Goal: Information Seeking & Learning: Learn about a topic

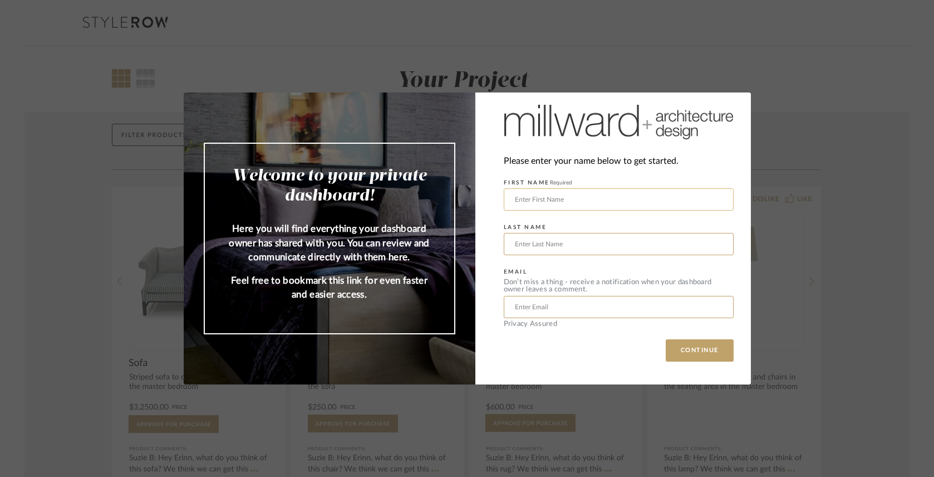
click at [581, 202] on input "text" at bounding box center [619, 199] width 230 height 22
type input "[PERSON_NAME]"
type input "[EMAIL_ADDRESS][DOMAIN_NAME]"
click at [689, 350] on button "CONTINUE" at bounding box center [700, 350] width 68 height 22
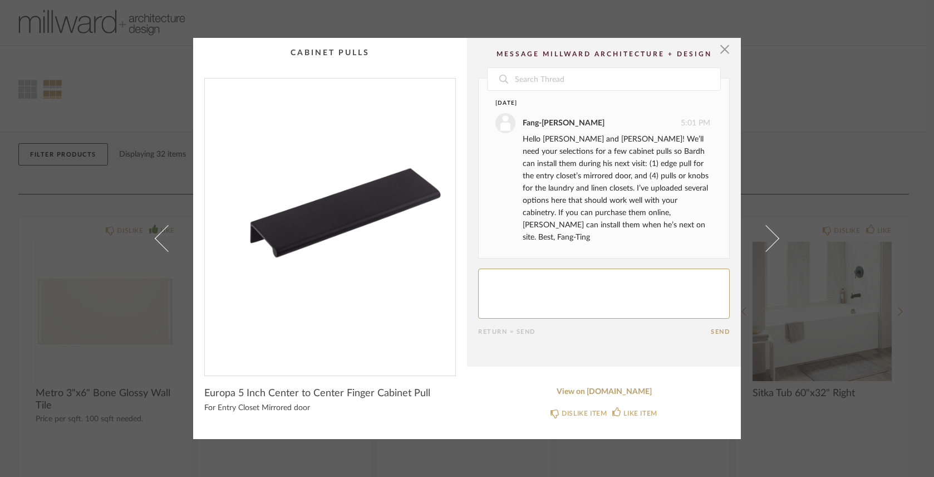
click at [107, 99] on div "× Date [DATE] [PERSON_NAME] 5:01 PM Hello [PERSON_NAME] and [PERSON_NAME]! We’l…" at bounding box center [467, 238] width 934 height 477
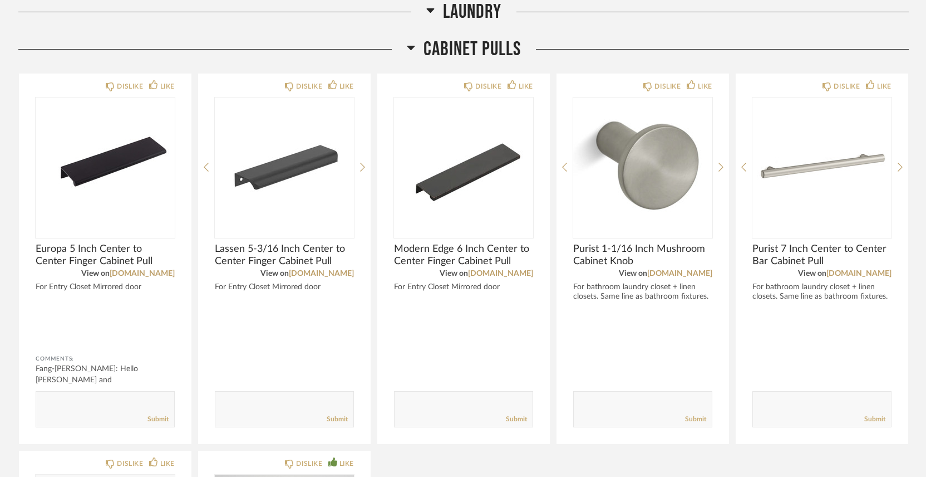
scroll to position [1017, 0]
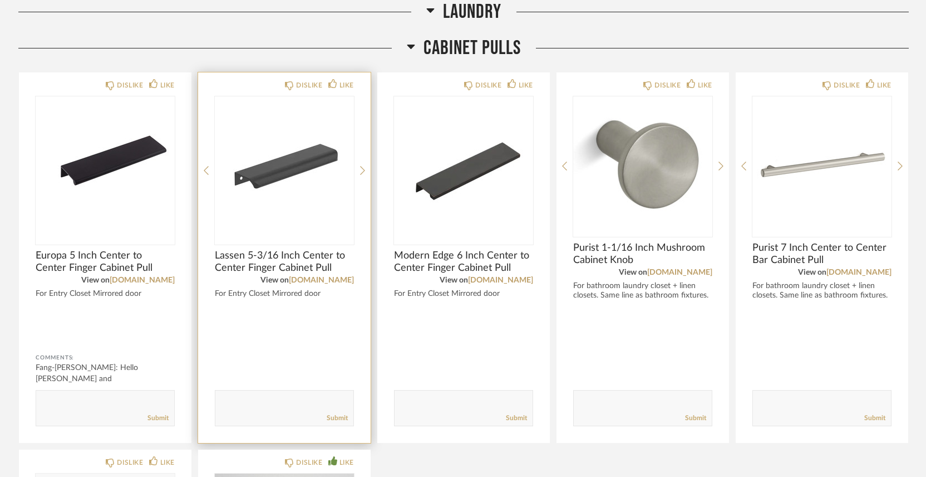
click at [297, 179] on img "0" at bounding box center [284, 165] width 139 height 139
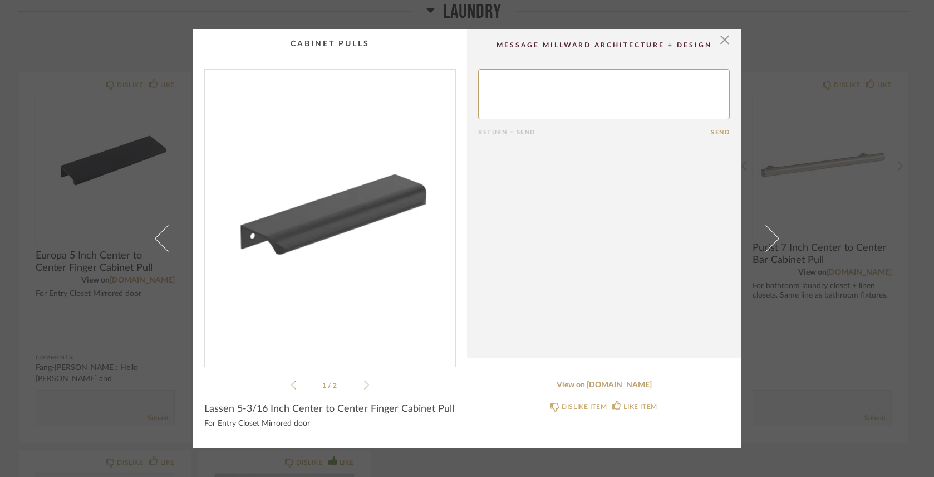
click at [364, 384] on icon at bounding box center [366, 385] width 5 height 10
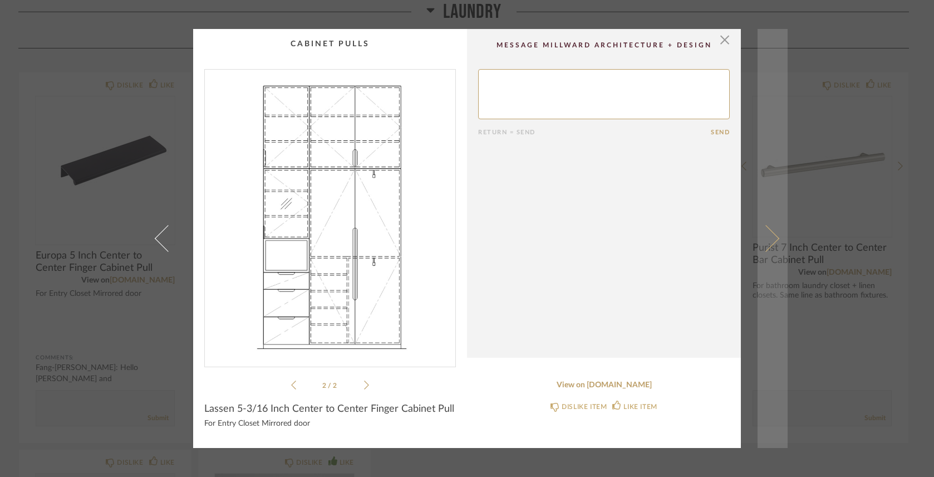
click at [774, 240] on link at bounding box center [773, 238] width 30 height 419
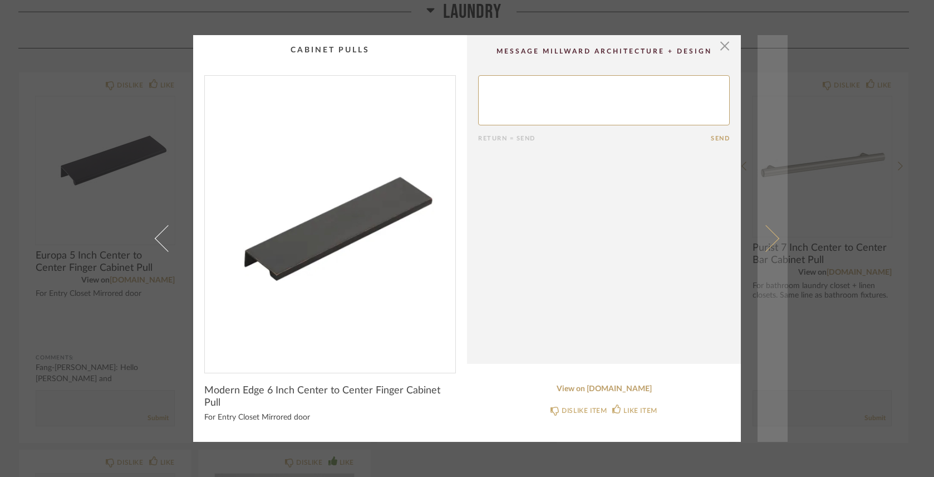
click at [772, 239] on span at bounding box center [766, 238] width 27 height 27
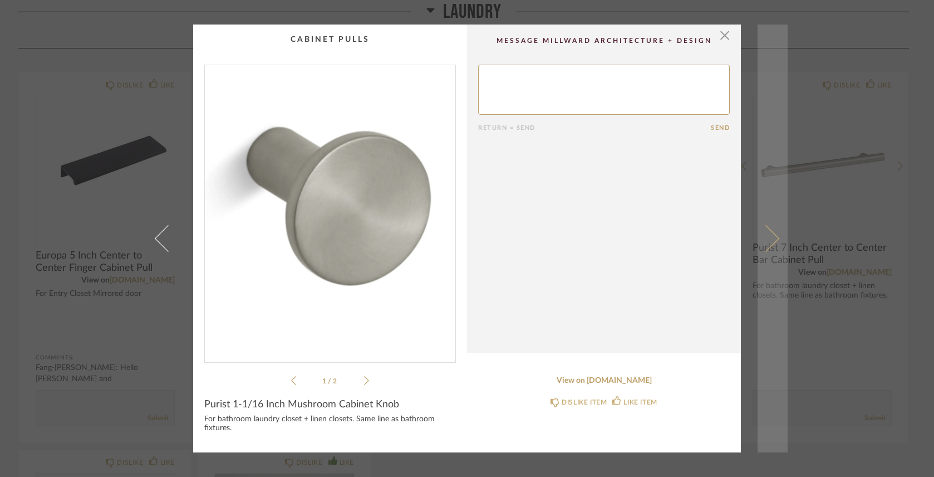
click at [772, 238] on span at bounding box center [766, 238] width 27 height 27
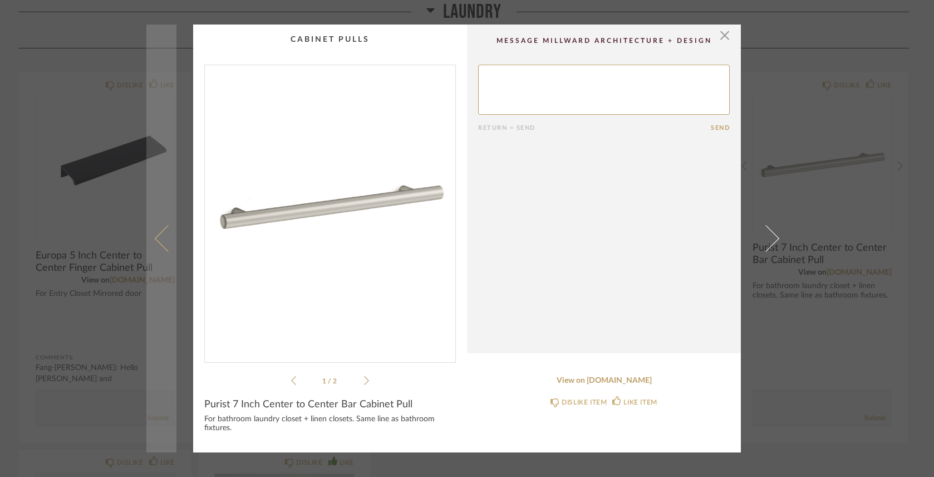
click at [155, 234] on span at bounding box center [168, 238] width 27 height 27
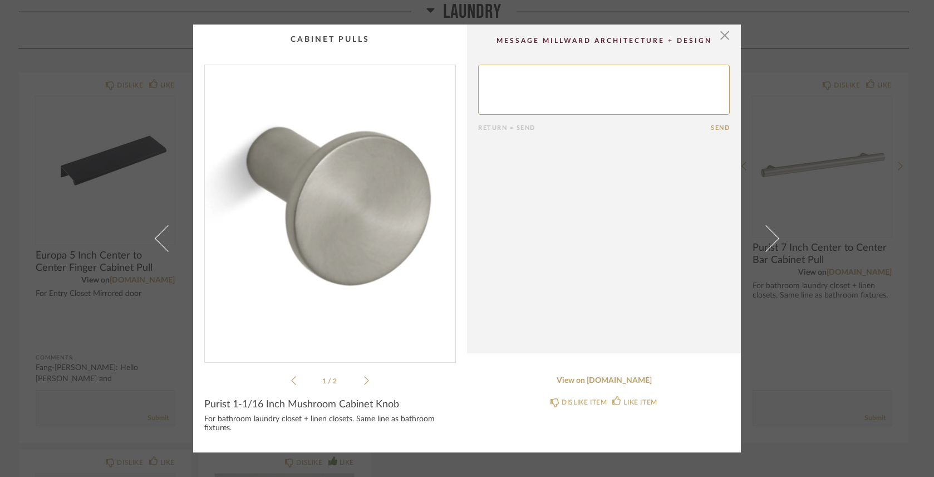
click at [364, 382] on icon at bounding box center [366, 380] width 5 height 10
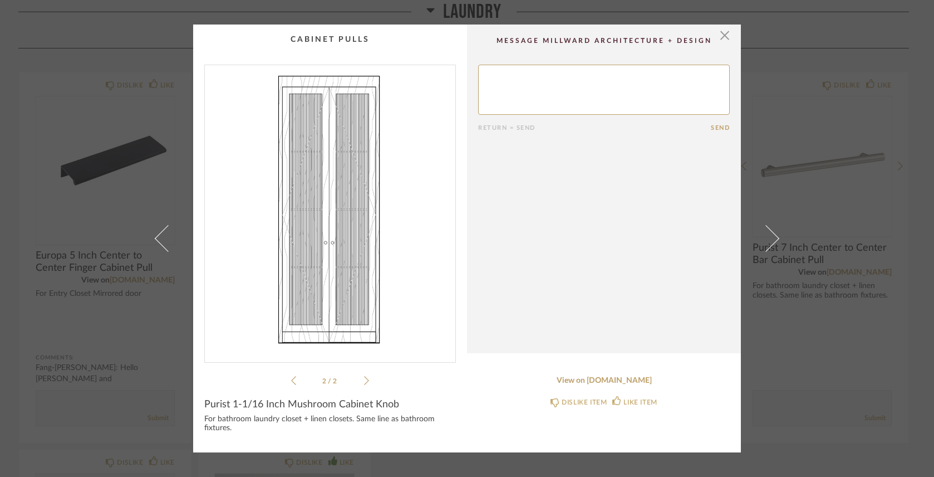
click at [291, 379] on icon at bounding box center [293, 380] width 5 height 10
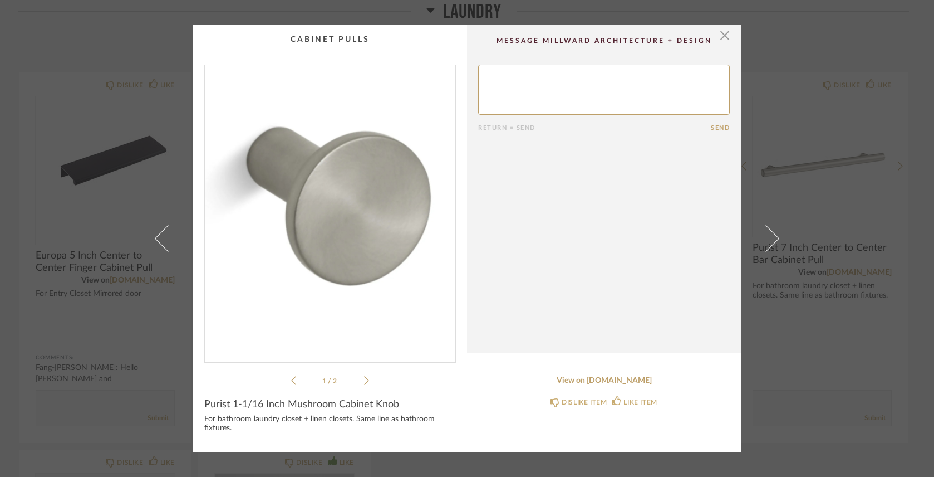
click at [364, 380] on icon at bounding box center [366, 380] width 5 height 10
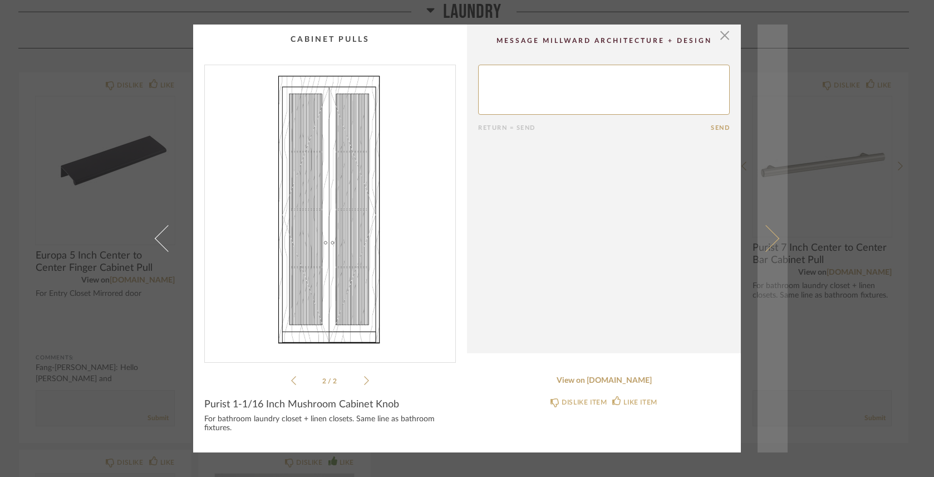
click at [778, 239] on link at bounding box center [773, 238] width 30 height 428
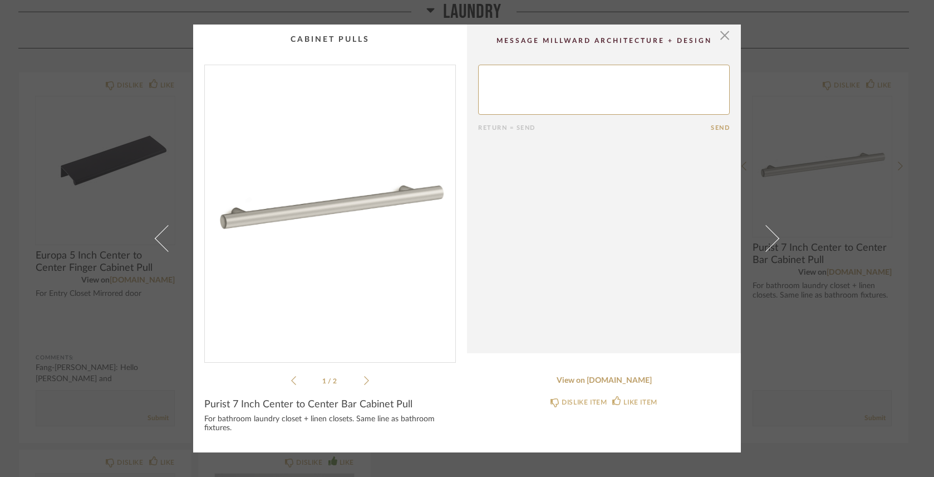
click at [364, 382] on icon at bounding box center [366, 380] width 5 height 10
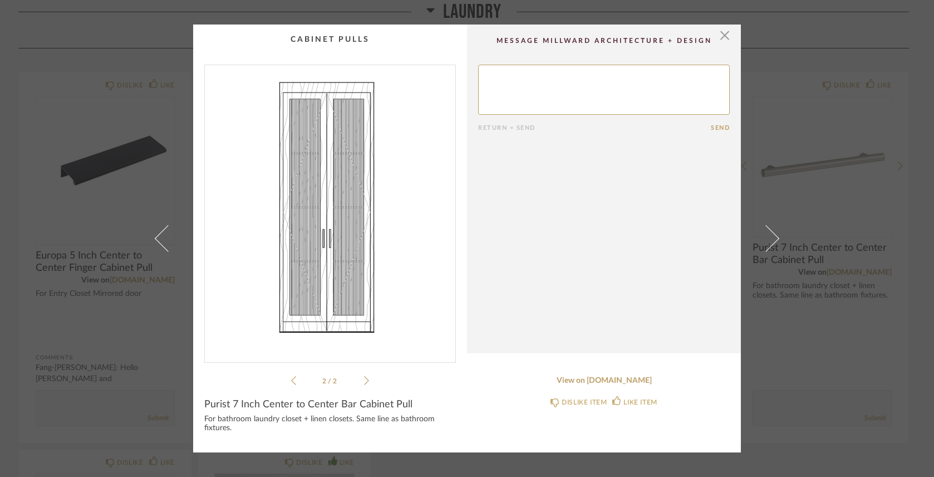
click at [291, 381] on icon at bounding box center [293, 380] width 5 height 9
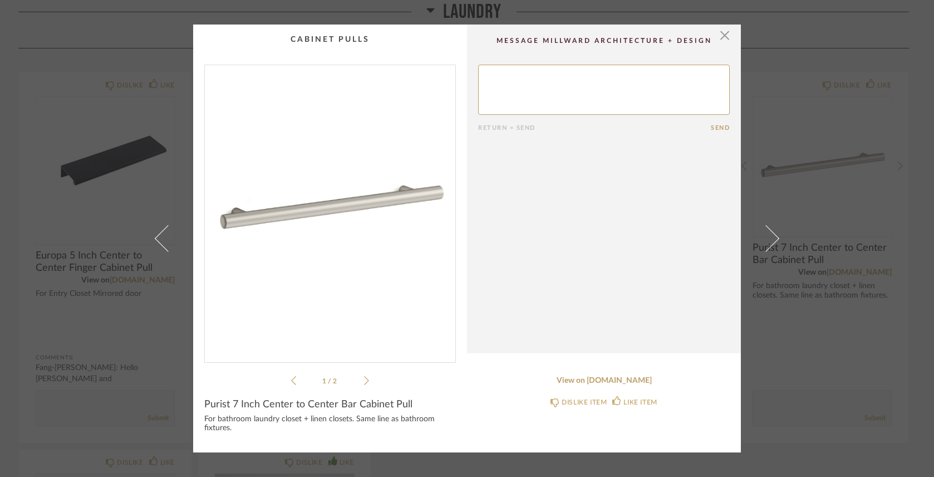
click at [291, 380] on icon at bounding box center [293, 380] width 5 height 9
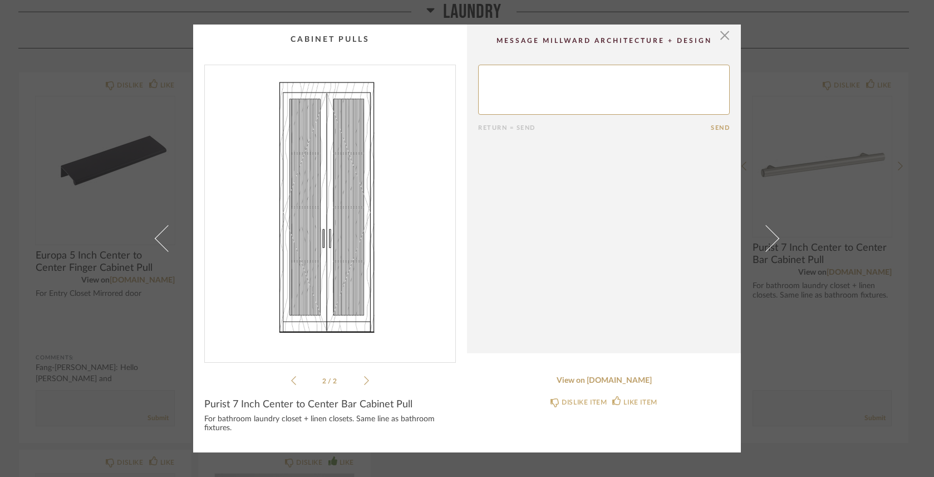
click at [364, 377] on icon at bounding box center [366, 380] width 5 height 10
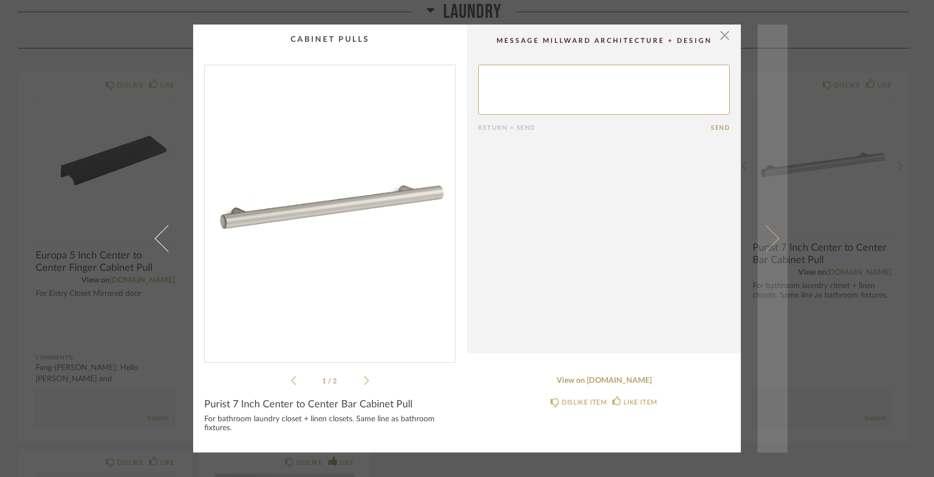
click at [767, 243] on span at bounding box center [766, 238] width 27 height 27
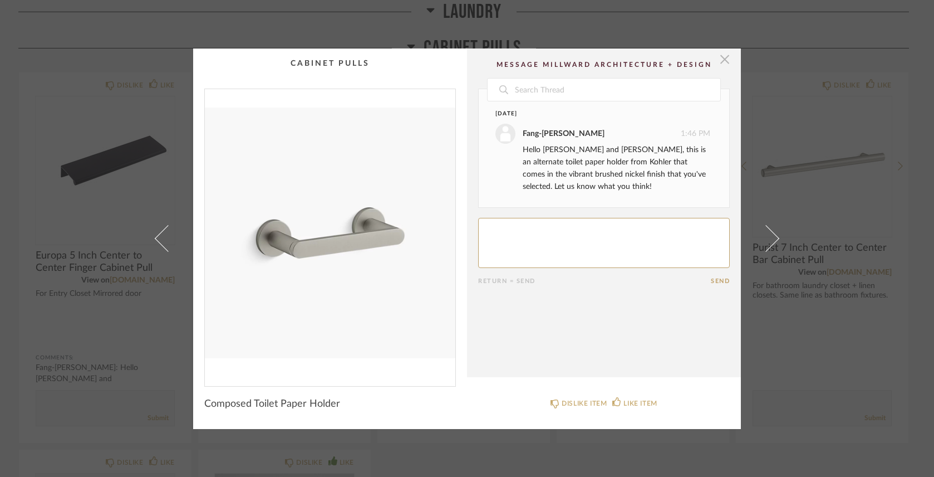
click at [722, 61] on span "button" at bounding box center [725, 59] width 22 height 22
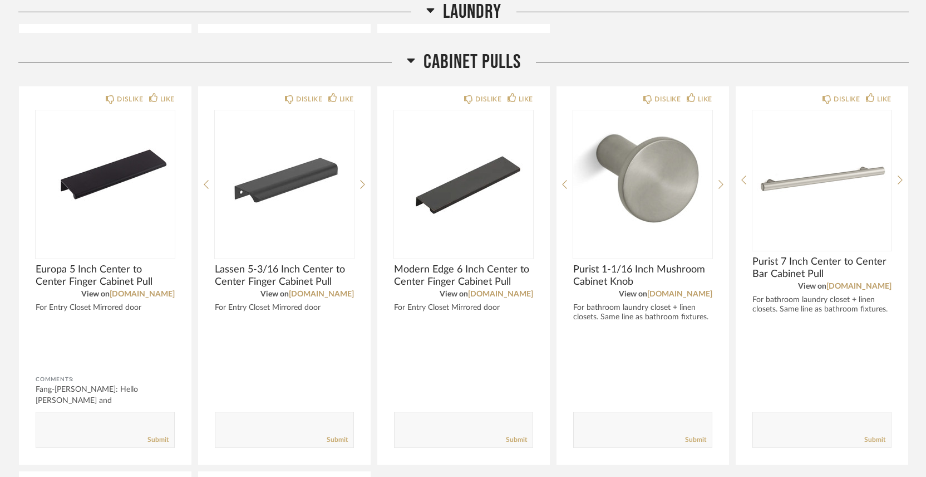
scroll to position [1004, 0]
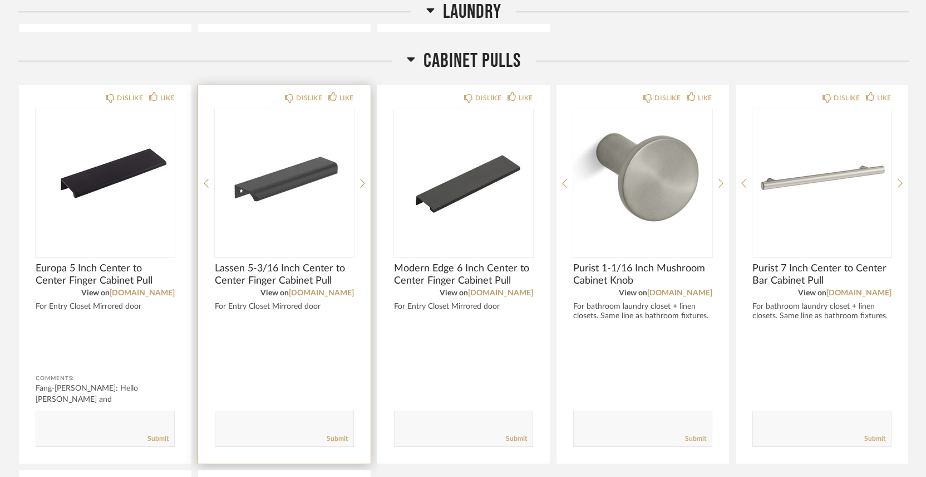
click at [268, 192] on img "0" at bounding box center [284, 178] width 139 height 139
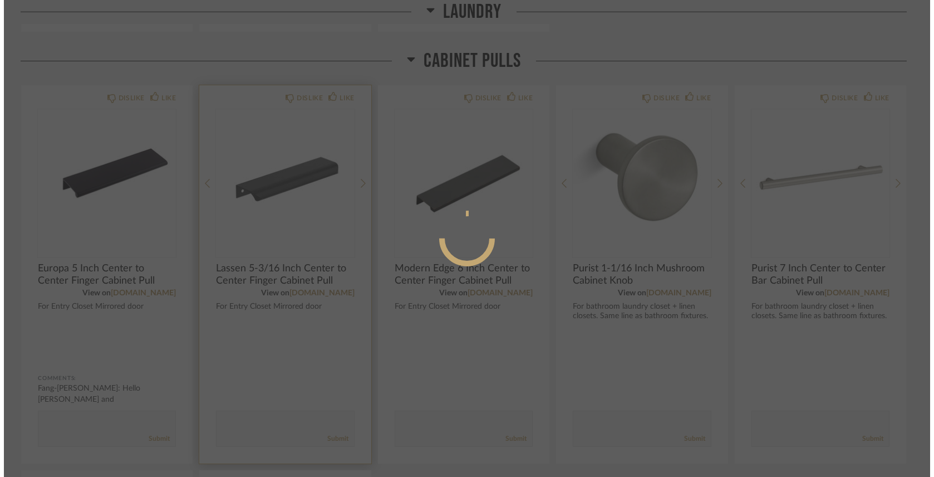
scroll to position [0, 0]
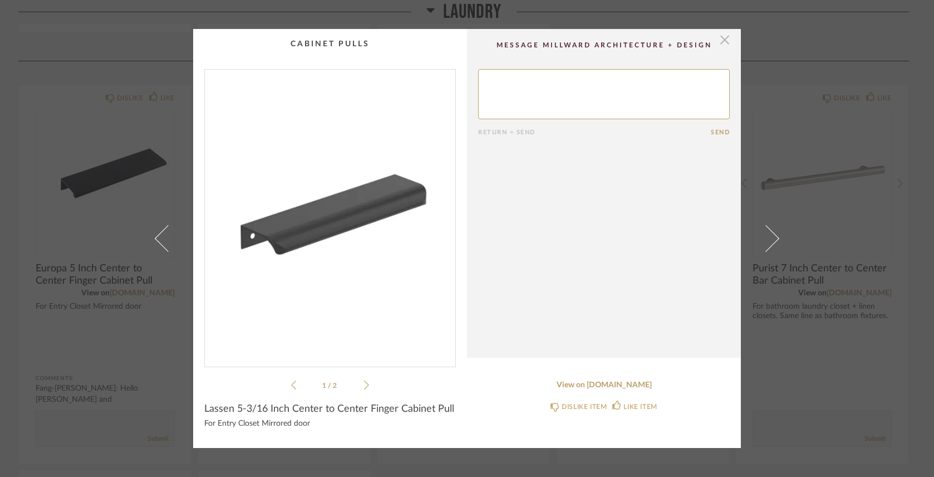
click at [720, 43] on span "button" at bounding box center [725, 40] width 22 height 22
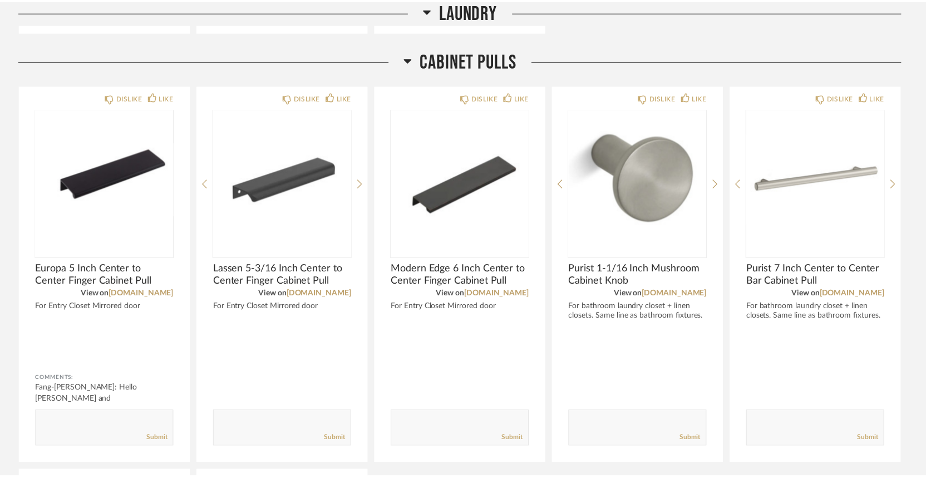
scroll to position [1004, 0]
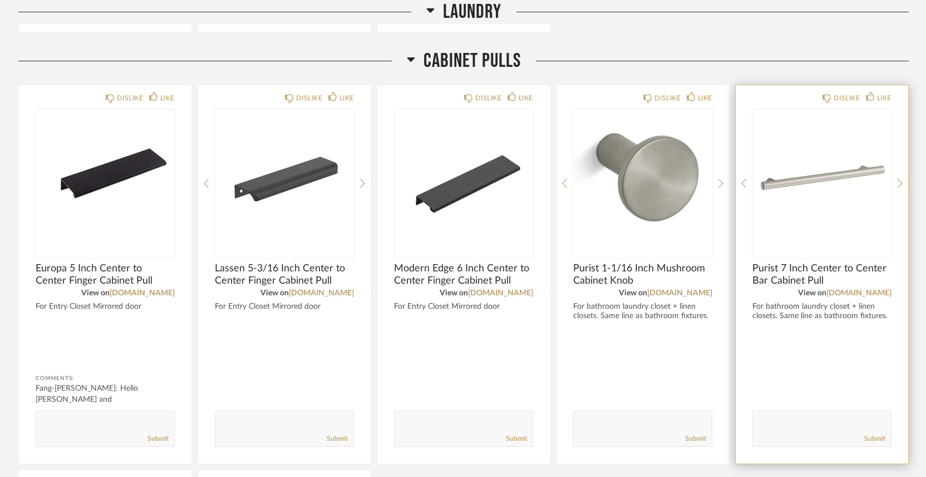
click at [818, 178] on img "0" at bounding box center [822, 178] width 139 height 139
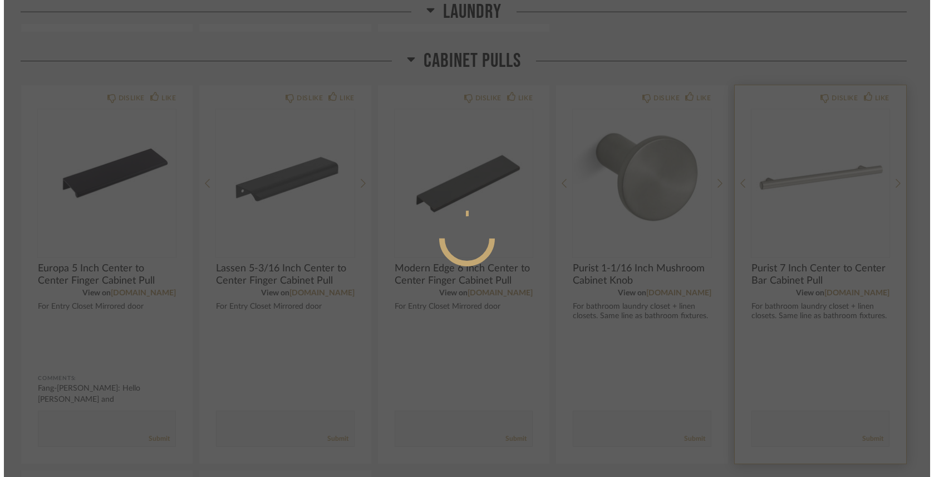
scroll to position [0, 0]
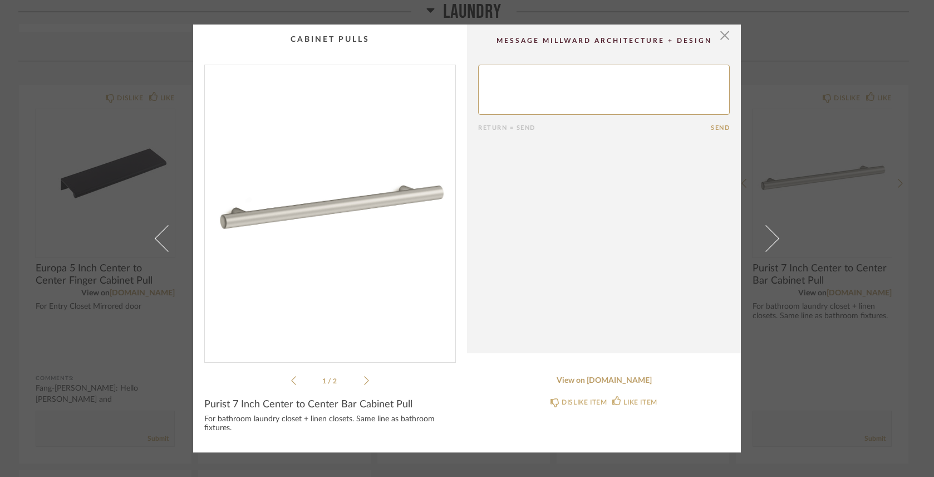
click at [814, 40] on div "× 1 / 2 Return = Send Send Purist 7 Inch Center to Center Bar Cabinet Pull For …" at bounding box center [467, 238] width 934 height 477
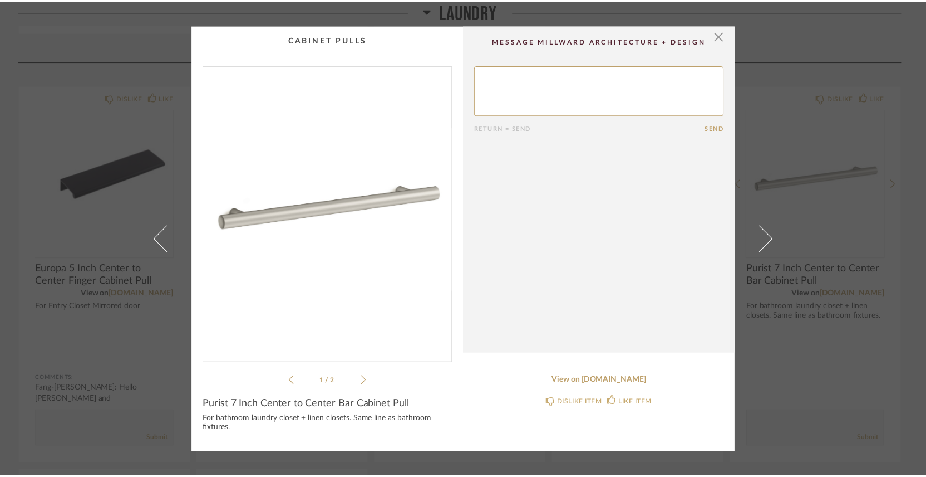
scroll to position [1004, 0]
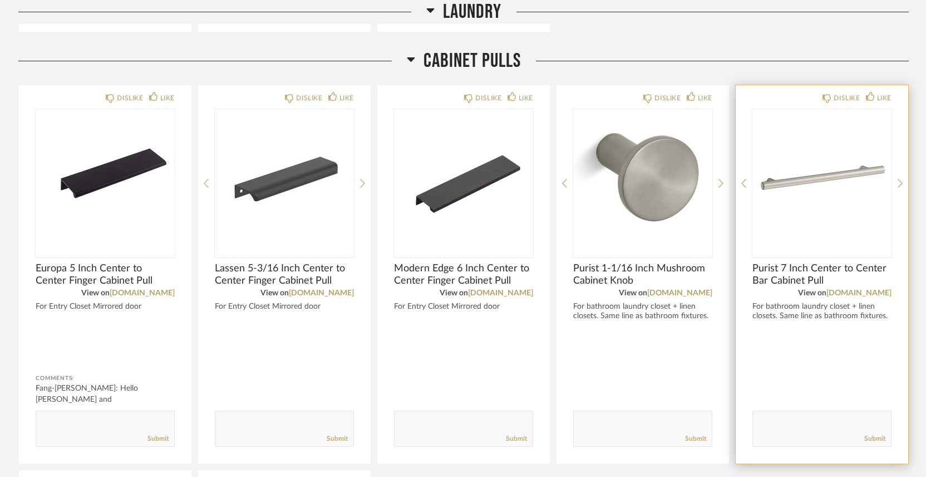
click at [802, 181] on img "0" at bounding box center [822, 178] width 139 height 139
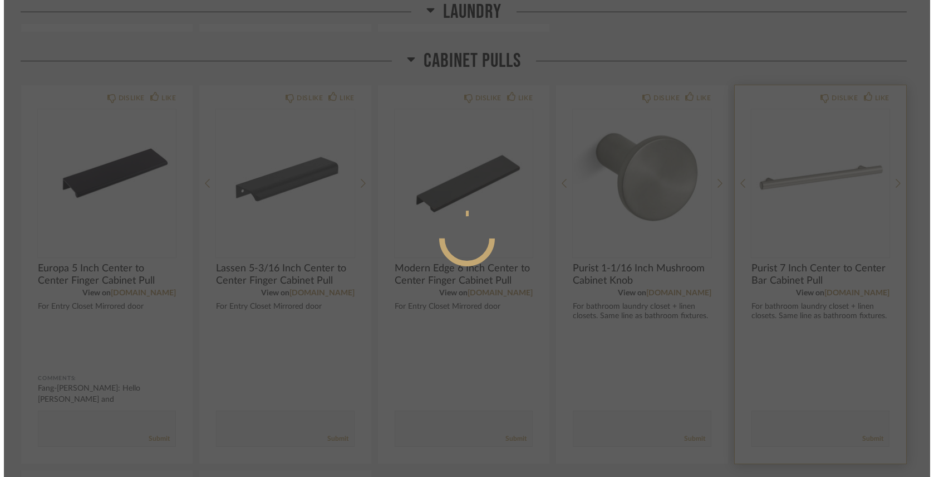
scroll to position [0, 0]
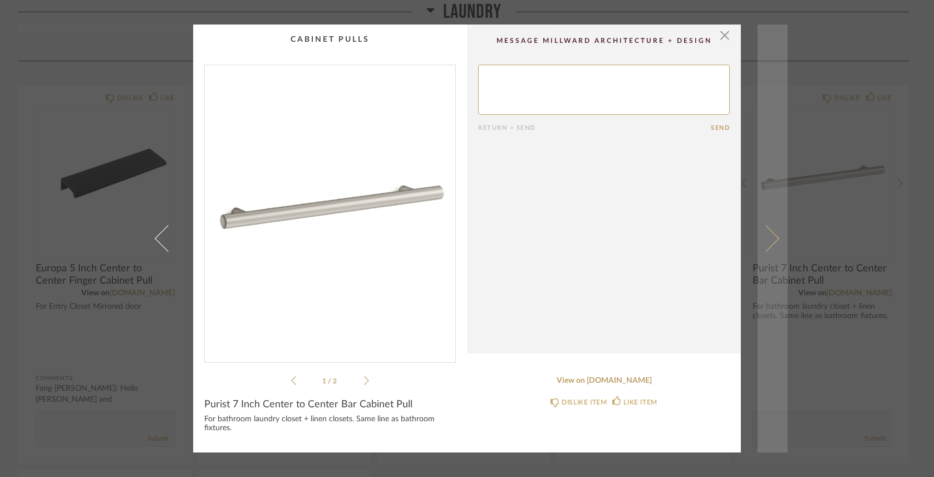
click at [765, 252] on link at bounding box center [773, 238] width 30 height 428
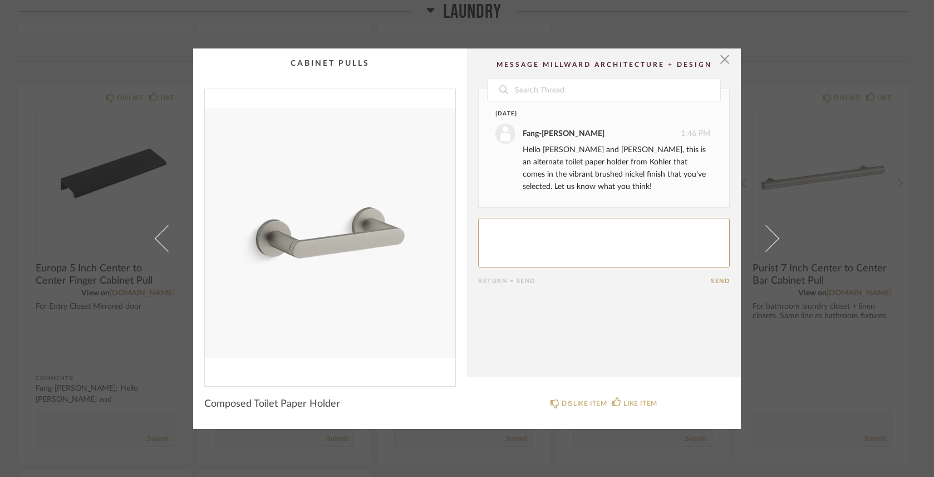
click at [818, 150] on div "× Date [DATE] Fang-[PERSON_NAME] 1:46 PM Hello [PERSON_NAME] and [PERSON_NAME],…" at bounding box center [467, 238] width 934 height 477
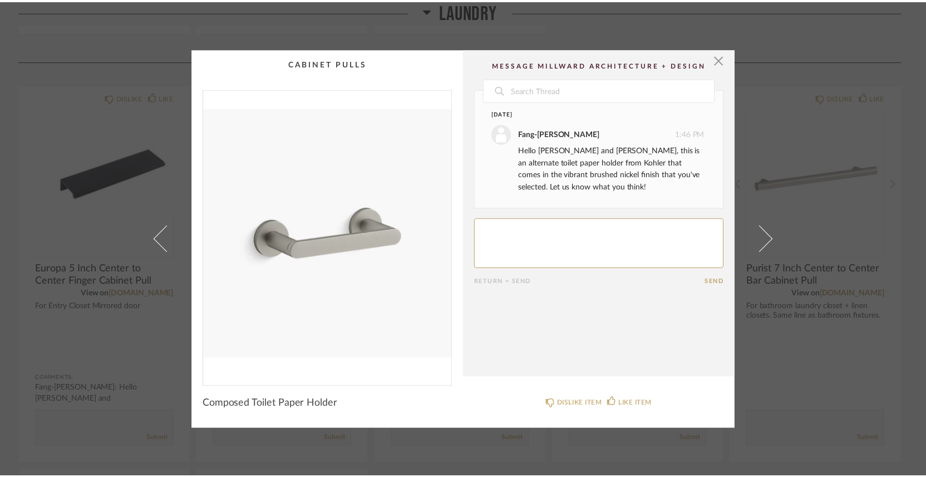
scroll to position [1004, 0]
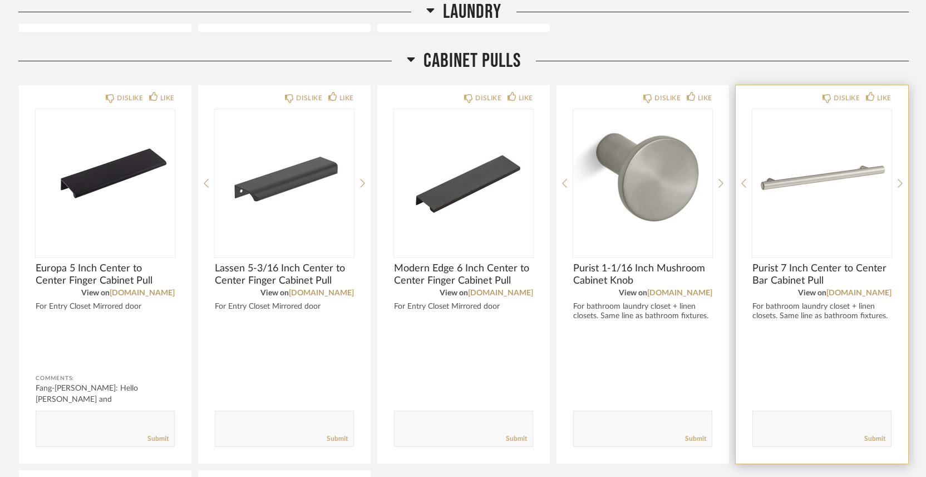
click at [788, 173] on img "0" at bounding box center [822, 178] width 139 height 139
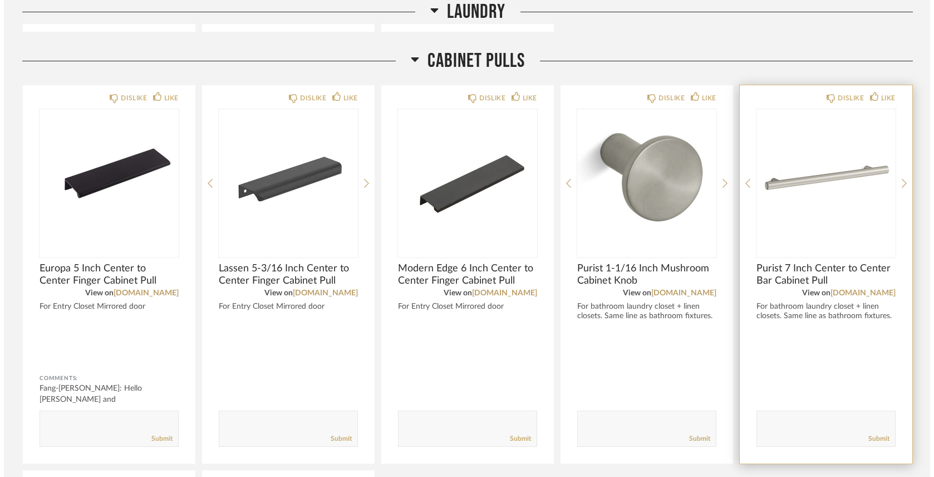
scroll to position [0, 0]
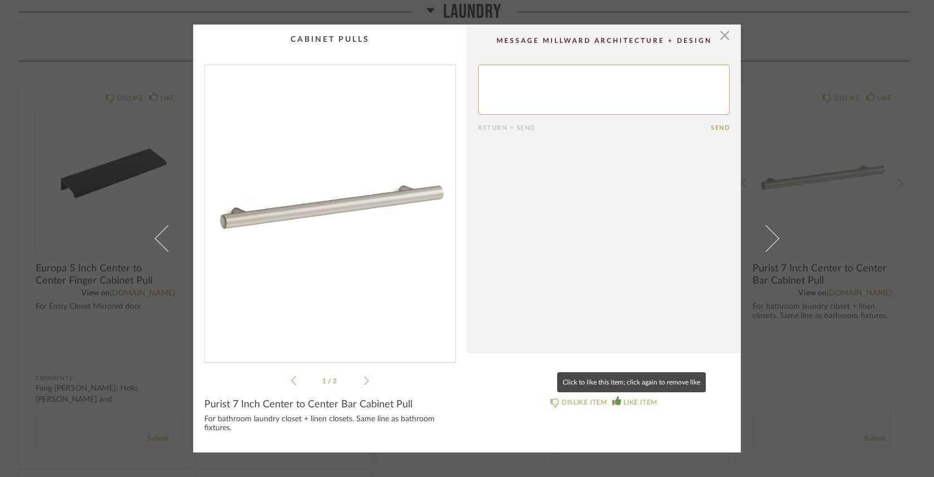
click at [629, 399] on div "LIKE ITEM" at bounding box center [640, 401] width 33 height 11
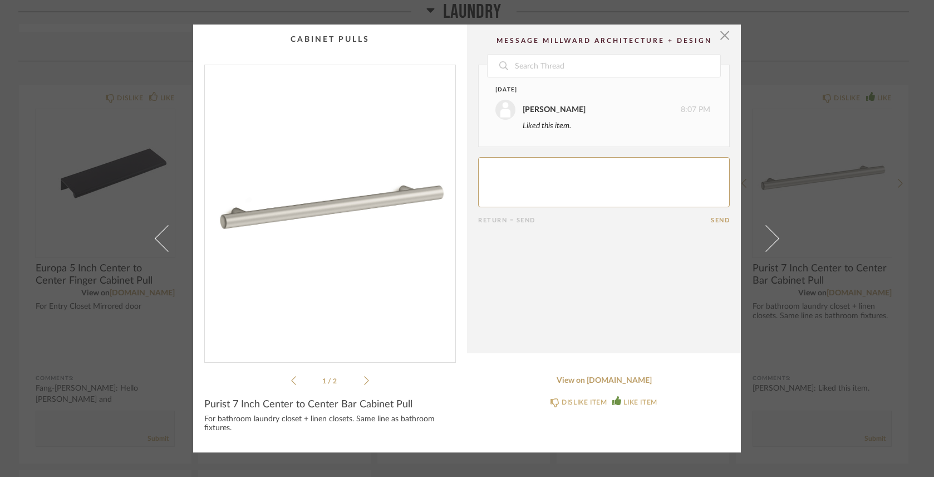
click at [916, 97] on div "× 1 / 2 Date [DATE] [PERSON_NAME] 8:07 PM Liked this item. Return = Send Send P…" at bounding box center [467, 238] width 934 height 477
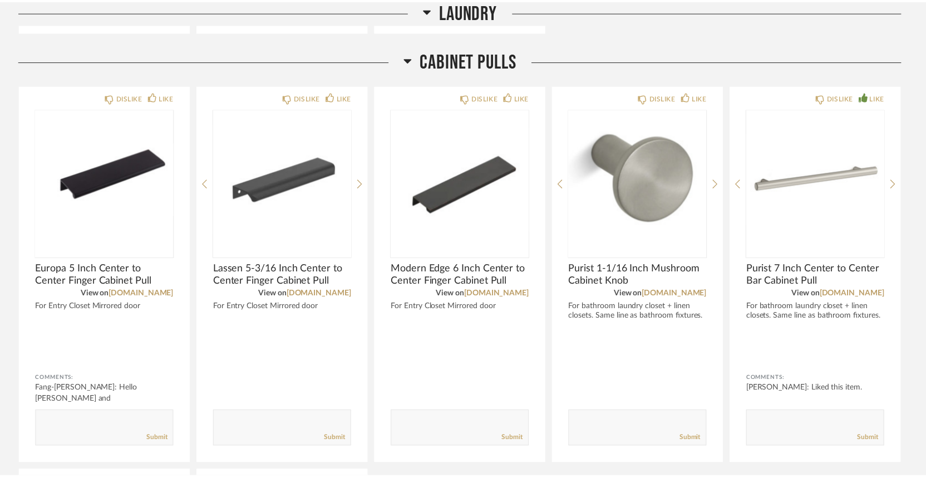
scroll to position [1004, 0]
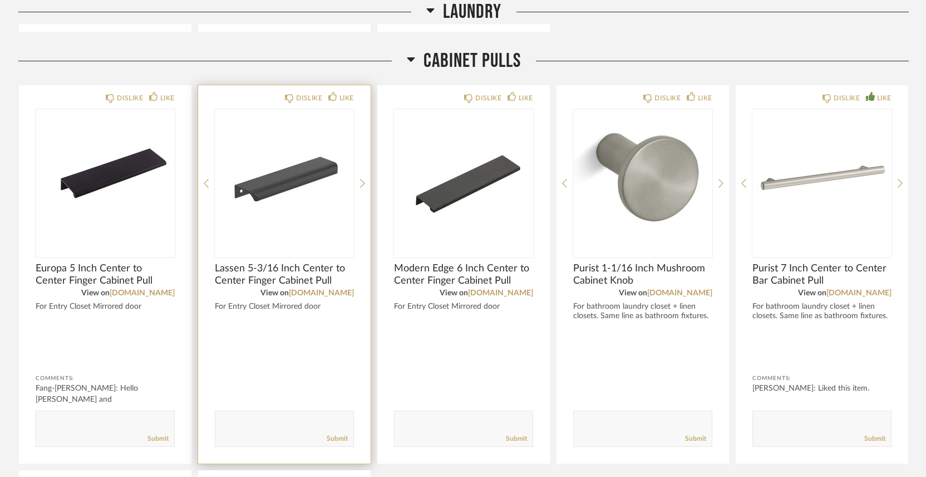
click at [290, 198] on img "0" at bounding box center [284, 178] width 139 height 139
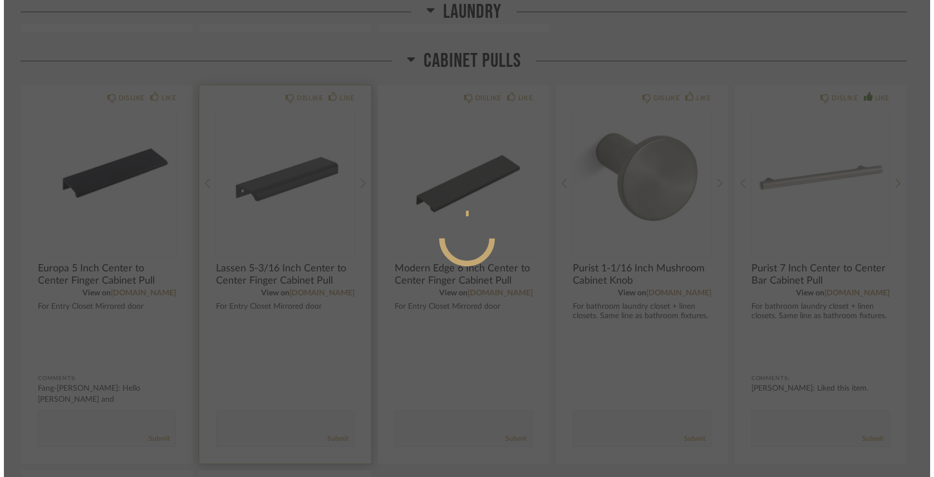
scroll to position [0, 0]
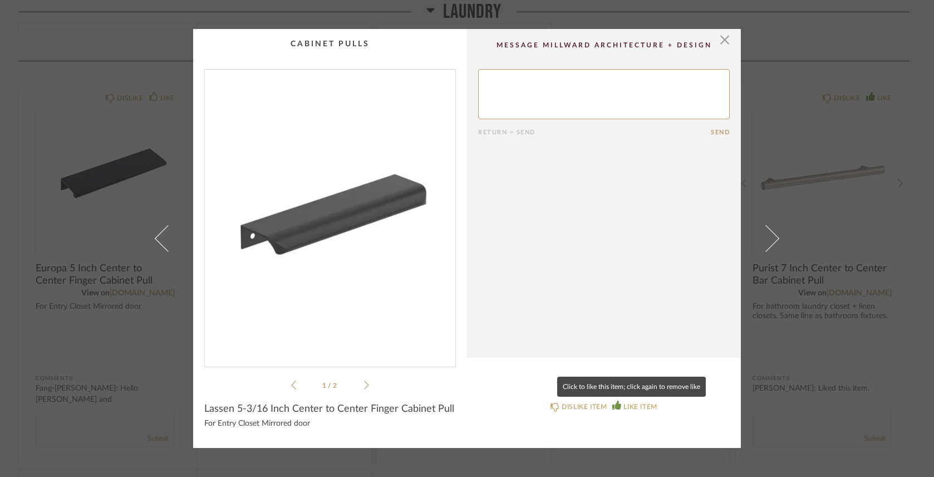
click at [644, 406] on div "LIKE ITEM" at bounding box center [640, 406] width 33 height 11
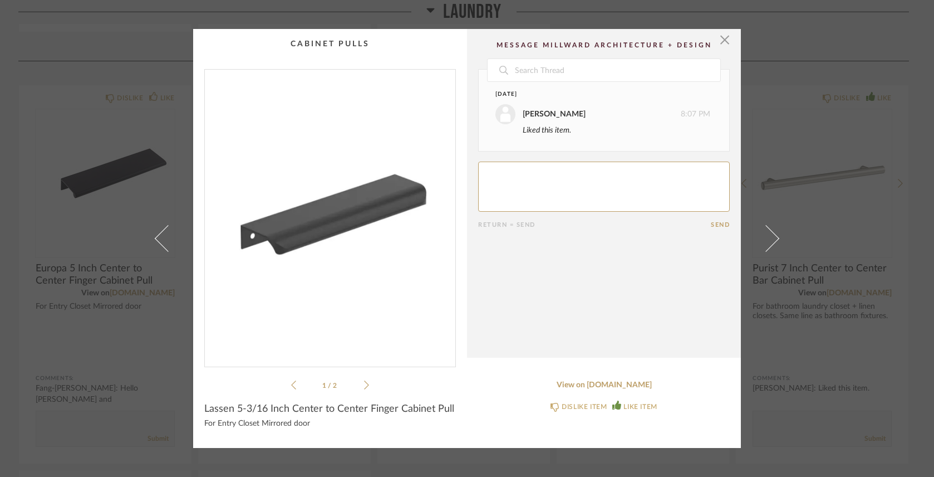
click at [874, 212] on div "× 1 / 2 Date [DATE] [PERSON_NAME] 8:07 PM Liked this item. Return = Send Send L…" at bounding box center [467, 238] width 934 height 477
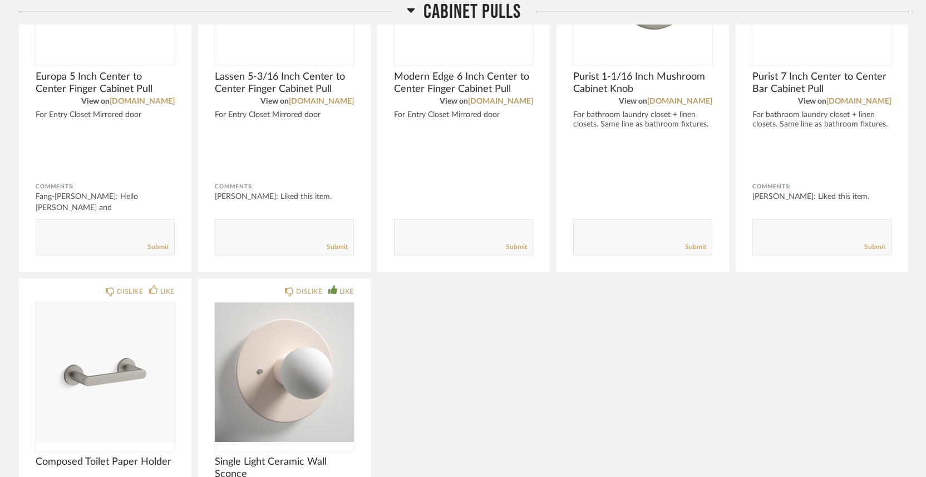
scroll to position [1195, 0]
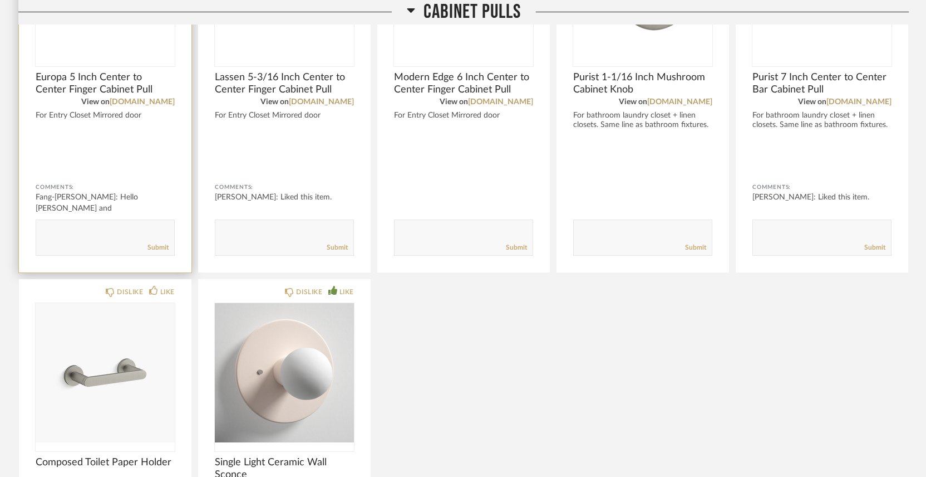
click at [124, 232] on textarea at bounding box center [105, 232] width 138 height 15
type textarea "W"
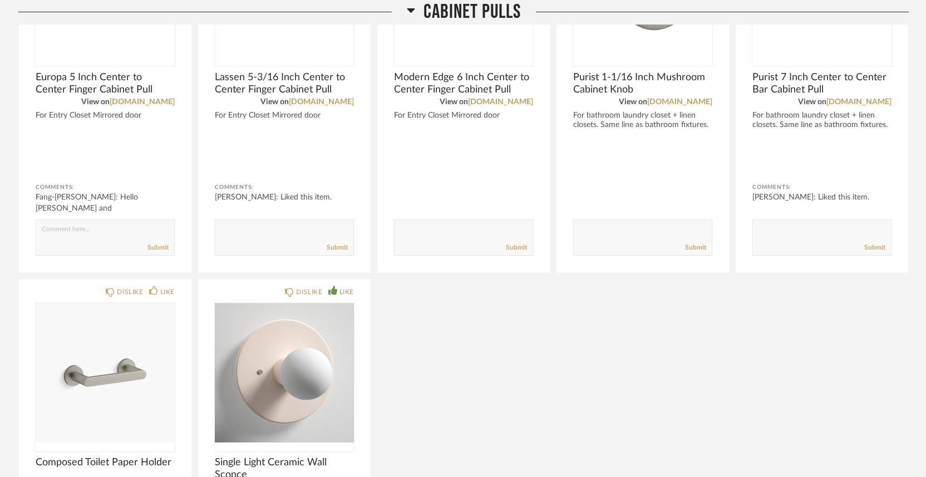
click at [515, 295] on div "DISLIKE LIKE Europa 5 Inch Center to Center Finger Cabinet Pull View on [DOMAIN…" at bounding box center [463, 259] width 891 height 730
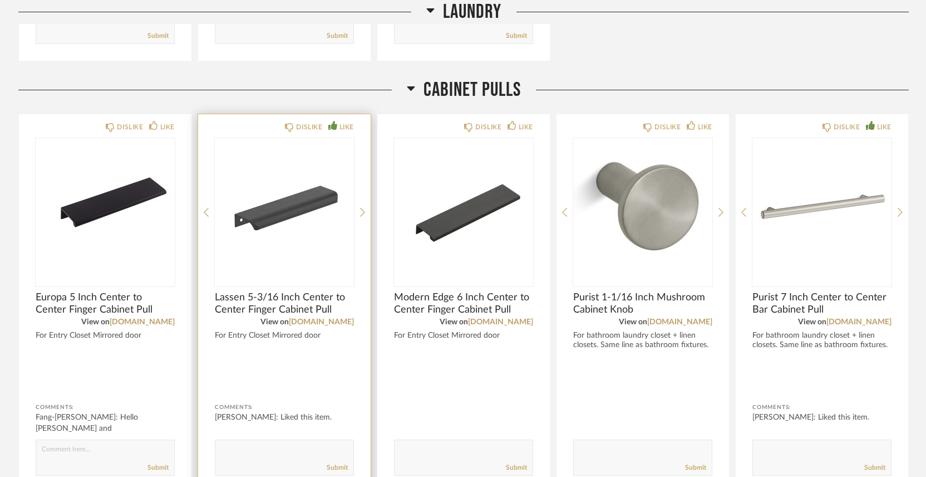
scroll to position [973, 0]
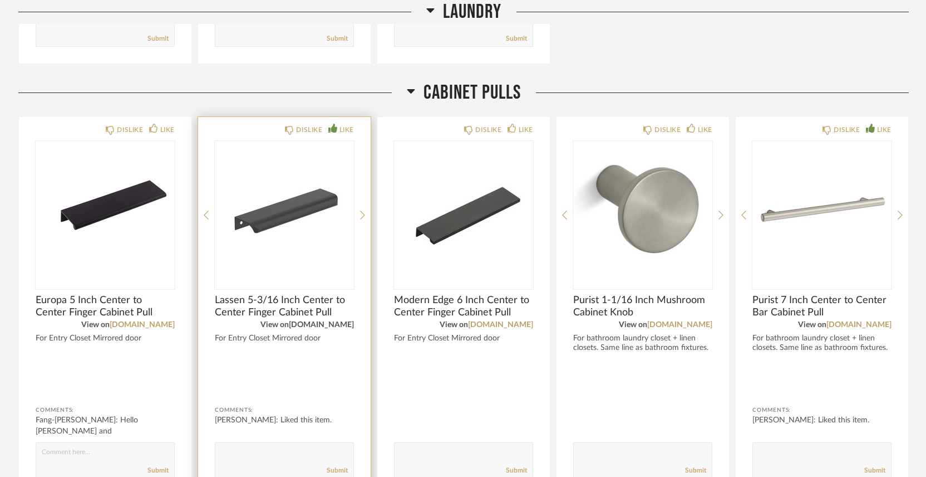
click at [301, 325] on link "[DOMAIN_NAME]" at bounding box center [321, 325] width 65 height 8
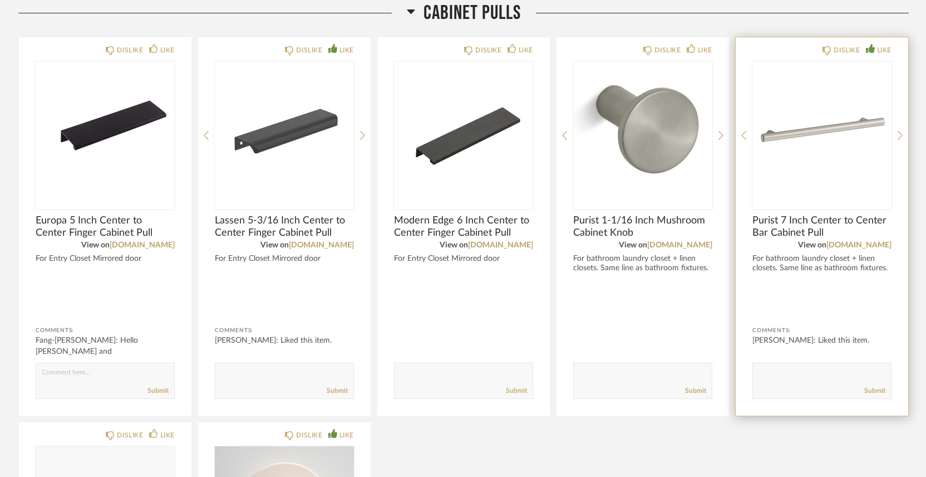
scroll to position [1054, 0]
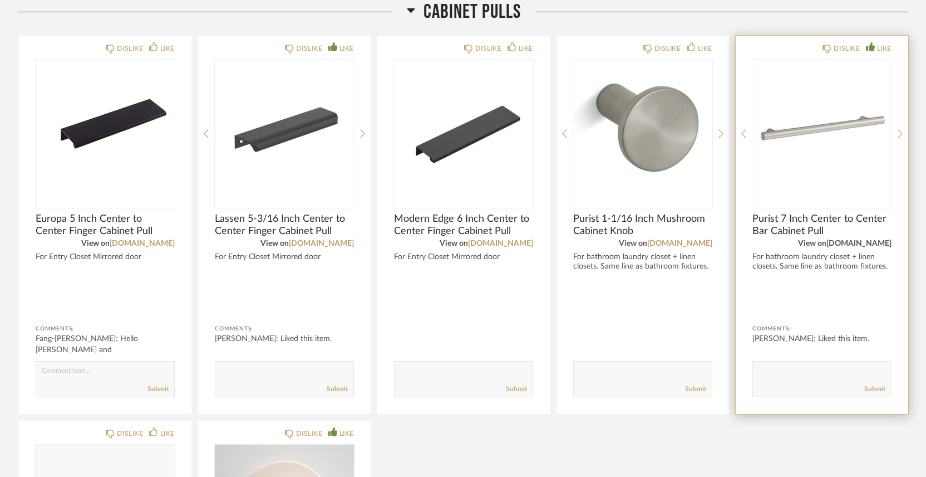
click at [860, 244] on link "[DOMAIN_NAME]" at bounding box center [859, 243] width 65 height 8
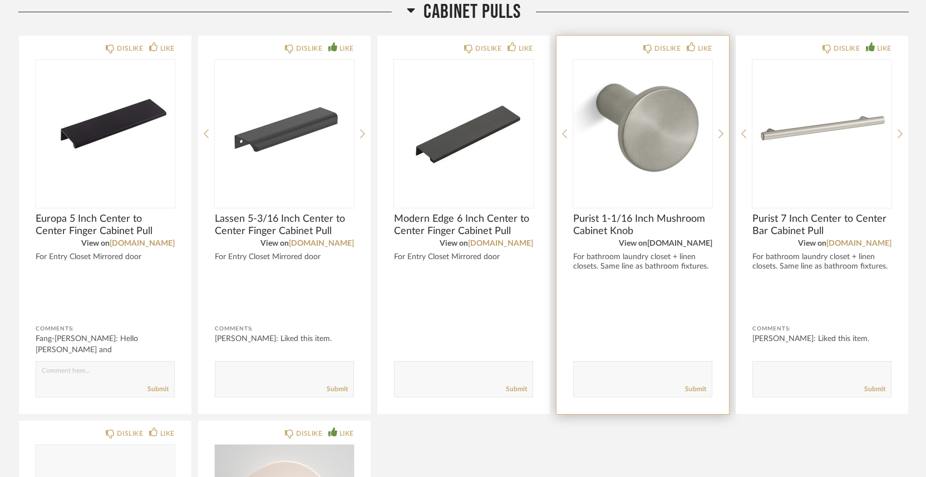
click at [665, 240] on link "[DOMAIN_NAME]" at bounding box center [679, 243] width 65 height 8
